Goal: Task Accomplishment & Management: Manage account settings

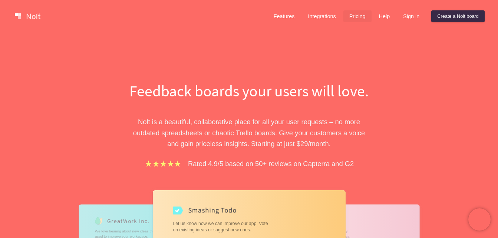
drag, startPoint x: 349, startPoint y: 9, endPoint x: 356, endPoint y: 14, distance: 9.0
click at [349, 9] on div "Features Integrations Pricing Help Sign in Create a Nolt board" at bounding box center [376, 16] width 220 height 15
click at [356, 14] on link "Pricing" at bounding box center [357, 16] width 28 height 12
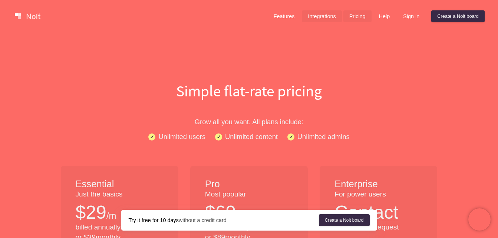
click at [324, 18] on link "Integrations" at bounding box center [322, 16] width 40 height 12
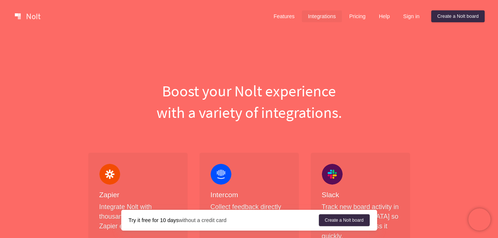
click at [371, 17] on div "Features Integrations Pricing Help Sign in Create a Nolt board" at bounding box center [376, 16] width 220 height 15
click at [295, 19] on link "Features" at bounding box center [284, 16] width 33 height 12
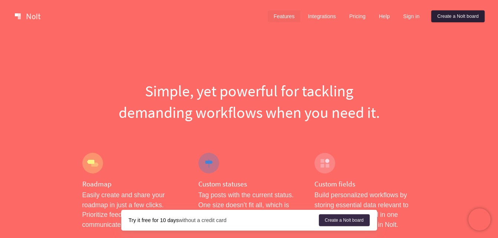
click at [448, 16] on link "Create a Nolt board" at bounding box center [457, 16] width 53 height 12
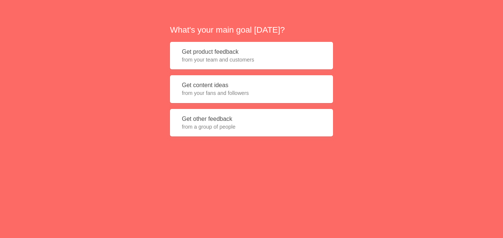
click at [217, 53] on button "Get product feedback from your team and customers" at bounding box center [251, 56] width 163 height 28
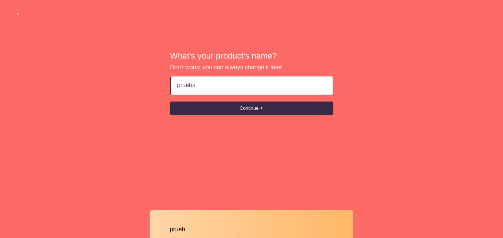
type input "prueba"
click at [170, 102] on button "Continue" at bounding box center [251, 108] width 163 height 13
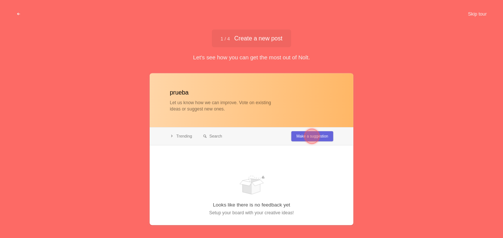
click at [315, 139] on div at bounding box center [312, 136] width 15 height 15
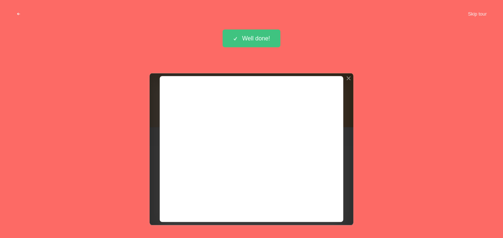
click at [317, 205] on div at bounding box center [252, 149] width 204 height 152
click at [253, 36] on div "Well done!" at bounding box center [252, 39] width 58 height 18
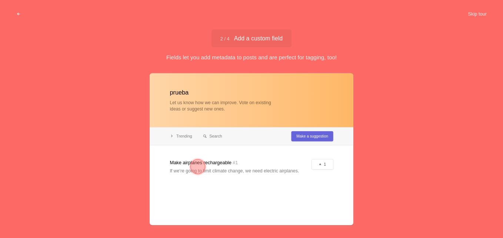
click at [322, 134] on div at bounding box center [252, 149] width 204 height 152
drag, startPoint x: 287, startPoint y: 169, endPoint x: 270, endPoint y: 172, distance: 17.2
click at [286, 169] on div at bounding box center [252, 149] width 204 height 152
drag, startPoint x: 216, startPoint y: 171, endPoint x: 202, endPoint y: 165, distance: 15.9
click at [216, 171] on div at bounding box center [252, 149] width 204 height 152
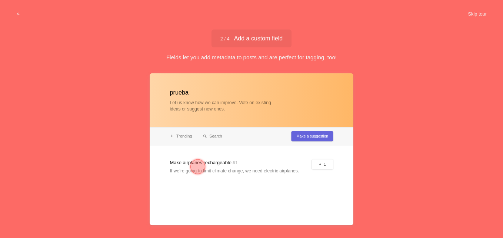
click at [202, 165] on div at bounding box center [198, 166] width 15 height 15
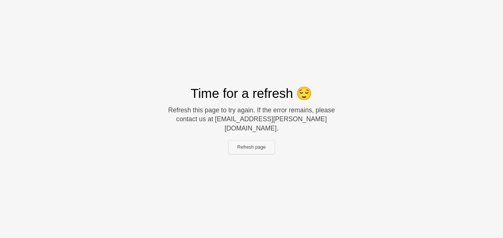
click at [267, 144] on button "Refresh page" at bounding box center [252, 146] width 46 height 13
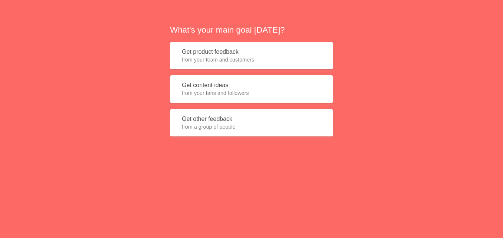
click at [238, 99] on button "Get content ideas from your fans and followers" at bounding box center [251, 89] width 163 height 28
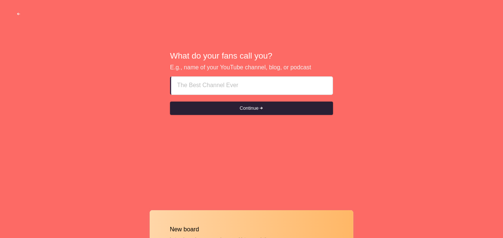
click at [241, 109] on button "Continue" at bounding box center [251, 108] width 163 height 13
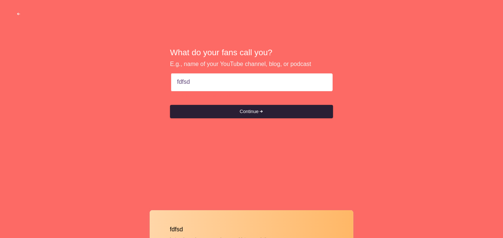
click at [240, 112] on button "Continue" at bounding box center [251, 111] width 163 height 13
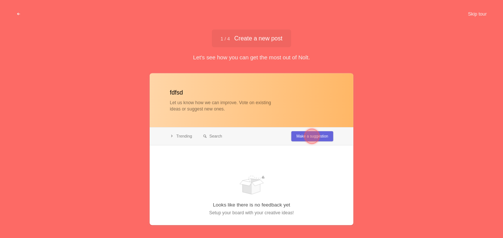
type input "fdfsd"
click at [307, 134] on div at bounding box center [312, 136] width 15 height 15
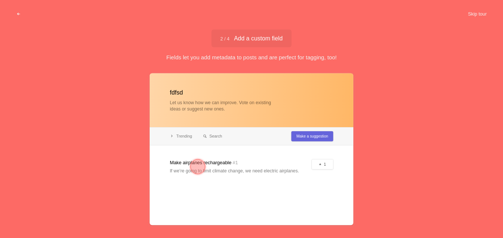
click at [214, 167] on div at bounding box center [252, 149] width 204 height 152
click at [212, 163] on div at bounding box center [252, 149] width 204 height 152
click at [193, 164] on div at bounding box center [198, 166] width 15 height 15
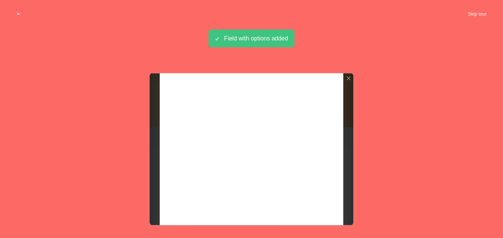
click at [271, 37] on div "Field with options added" at bounding box center [252, 39] width 86 height 18
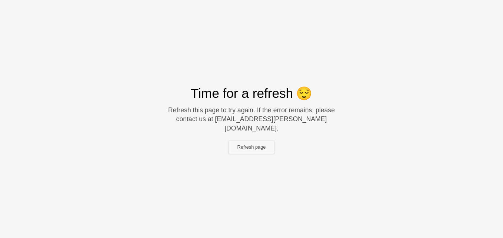
click at [241, 146] on button "Refresh page" at bounding box center [252, 146] width 46 height 13
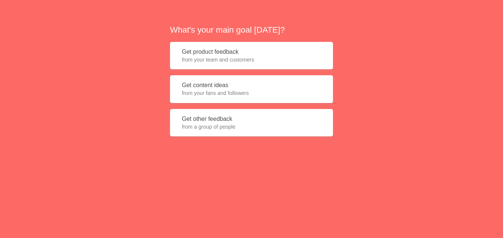
click at [241, 129] on span "from a group of people" at bounding box center [251, 126] width 139 height 7
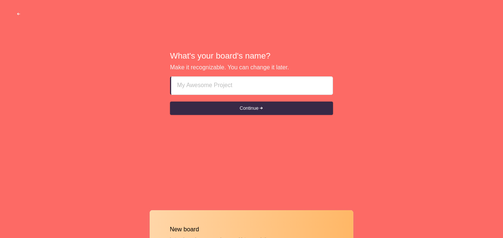
click at [246, 86] on input at bounding box center [252, 86] width 150 height 18
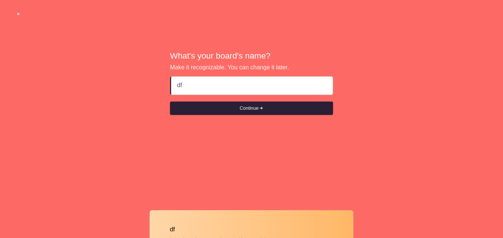
click at [247, 108] on button "Continue" at bounding box center [251, 108] width 163 height 13
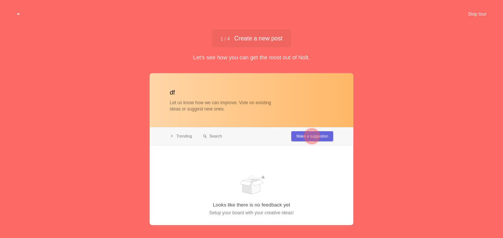
type input "df"
click at [20, 13] on span "button" at bounding box center [18, 14] width 5 height 5
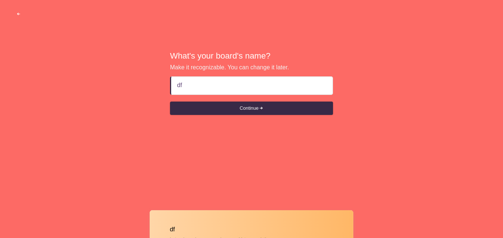
click at [17, 13] on span "button" at bounding box center [18, 14] width 5 height 5
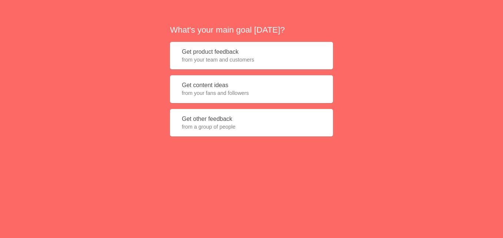
click at [17, 13] on div "What's your main goal today? Get product feedback from your team and customers …" at bounding box center [251, 83] width 503 height 166
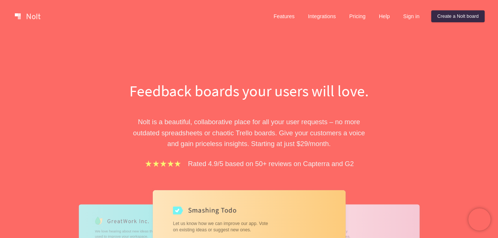
click at [479, 62] on div "Feedback boards your users will love. [PERSON_NAME] is a beautiful, collaborati…" at bounding box center [249, 212] width 498 height 358
click at [358, 10] on link "Pricing" at bounding box center [357, 16] width 28 height 12
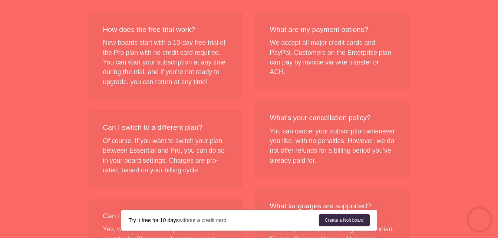
scroll to position [951, 0]
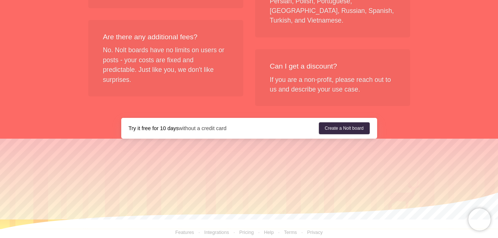
click at [179, 229] on link "Features" at bounding box center [184, 232] width 19 height 6
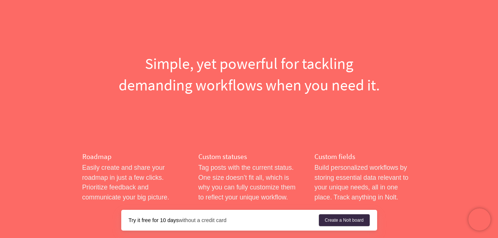
scroll to position [74, 0]
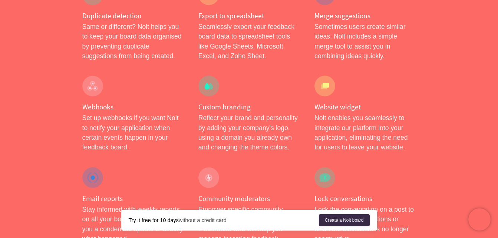
scroll to position [0, 0]
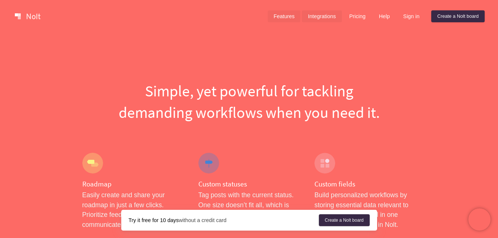
click at [321, 16] on link "Integrations" at bounding box center [322, 16] width 40 height 12
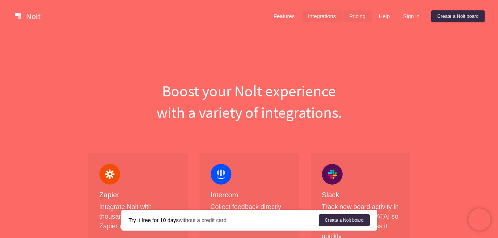
click at [364, 20] on link "Pricing" at bounding box center [357, 16] width 28 height 12
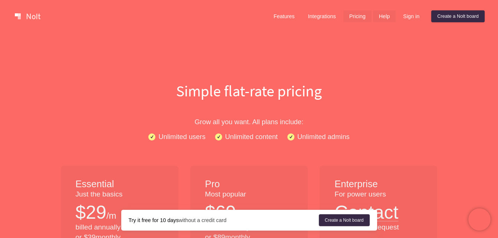
click at [388, 19] on link "Help" at bounding box center [384, 16] width 23 height 12
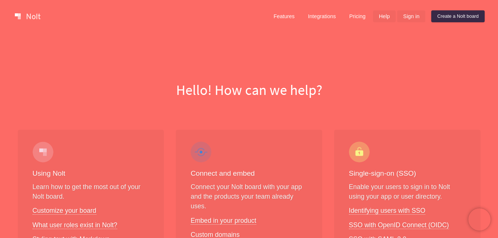
click at [403, 17] on link "Sign in" at bounding box center [411, 16] width 28 height 12
click at [354, 14] on link "Pricing" at bounding box center [357, 16] width 28 height 12
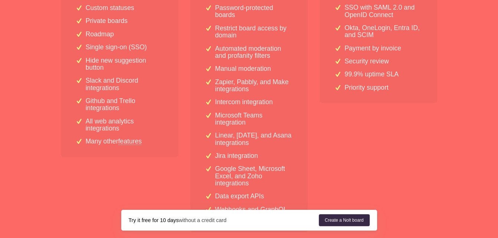
click at [126, 78] on p "Slack and Discord integrations" at bounding box center [125, 84] width 78 height 14
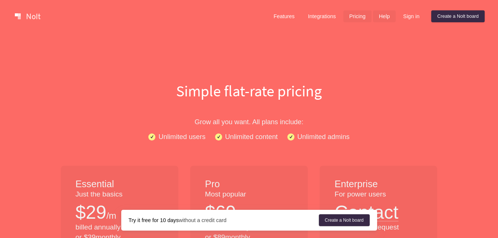
click at [377, 14] on link "Help" at bounding box center [384, 16] width 23 height 12
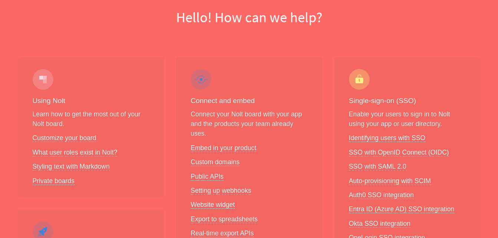
scroll to position [74, 0]
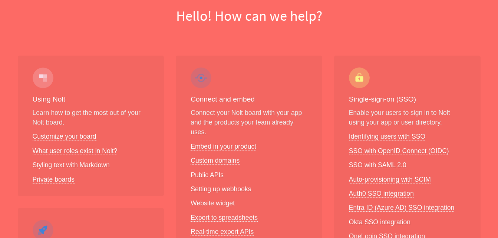
drag, startPoint x: 489, startPoint y: 57, endPoint x: 489, endPoint y: 79, distance: 21.9
drag, startPoint x: 496, startPoint y: 73, endPoint x: 498, endPoint y: 100, distance: 27.1
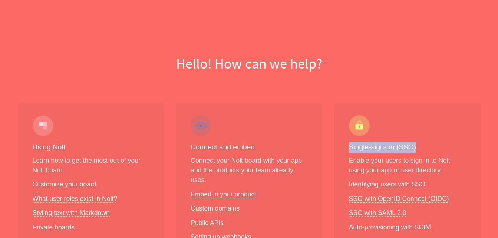
scroll to position [0, 0]
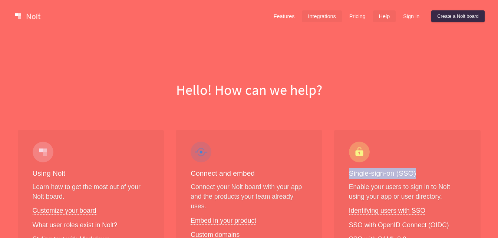
click at [316, 15] on link "Integrations" at bounding box center [322, 16] width 40 height 12
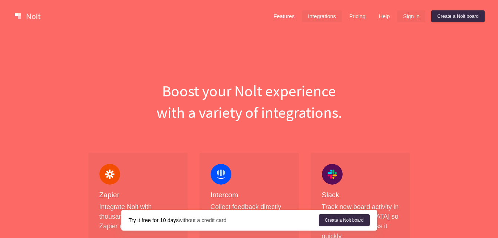
click at [405, 18] on link "Sign in" at bounding box center [411, 16] width 28 height 12
click at [382, 16] on link "Help" at bounding box center [384, 16] width 23 height 12
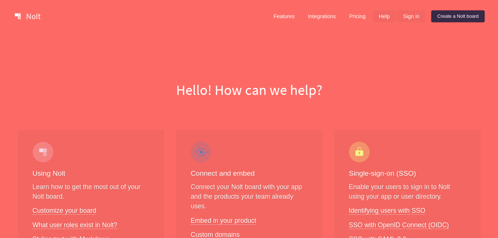
click at [408, 14] on link "Sign in" at bounding box center [411, 16] width 28 height 12
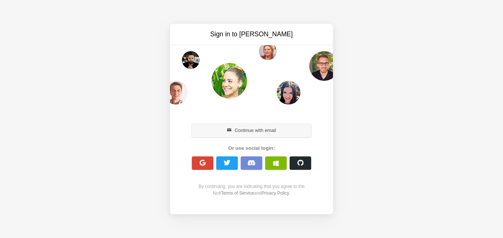
click at [281, 134] on button "Continue with email" at bounding box center [251, 130] width 119 height 13
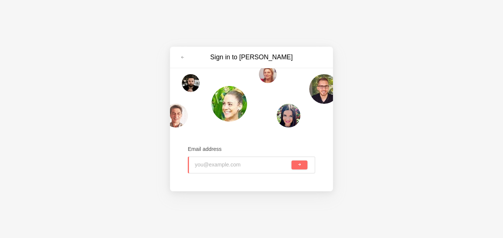
click at [245, 164] on input "email" at bounding box center [242, 165] width 95 height 16
type input "joaquin.izquierdo@vidacamara.cl"
click at [298, 167] on span "submit" at bounding box center [300, 165] width 4 height 4
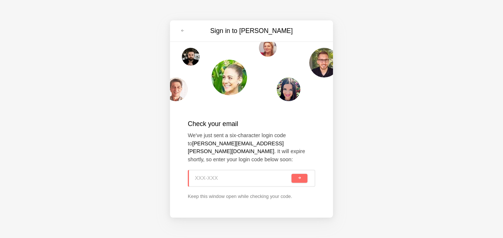
click at [265, 178] on input at bounding box center [242, 178] width 95 height 16
paste input "CVS-47H"
type input "CVS-47H"
click at [298, 176] on button "submit" at bounding box center [300, 178] width 16 height 9
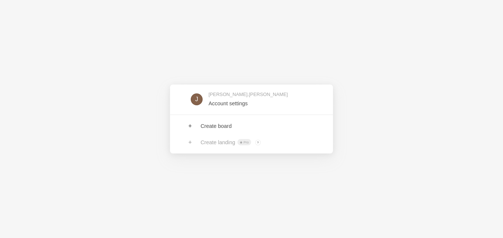
click at [231, 146] on div "Create landing Pro ? Board owners with Pro & Enterprise plan can create landings" at bounding box center [251, 142] width 163 height 16
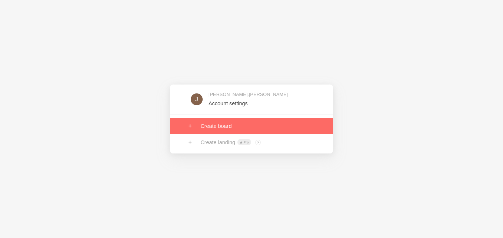
click at [225, 125] on link at bounding box center [251, 126] width 163 height 16
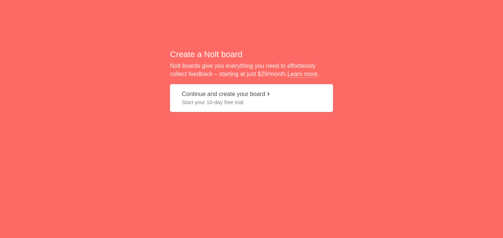
click at [259, 48] on div "Create a [PERSON_NAME] board [PERSON_NAME] boards give you everything you need …" at bounding box center [251, 83] width 503 height 166
click at [302, 75] on link "Learn more" at bounding box center [303, 74] width 30 height 7
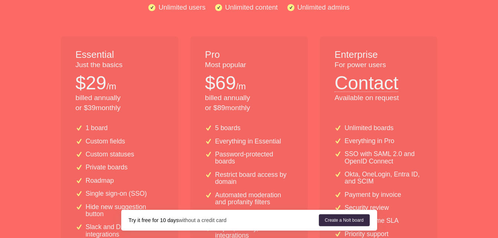
scroll to position [130, 0]
